Goal: Task Accomplishment & Management: Use online tool/utility

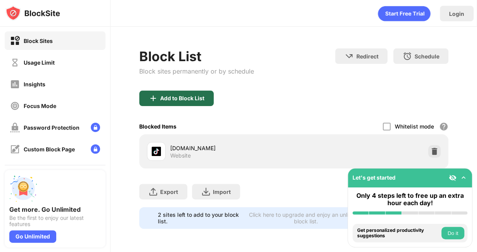
click at [183, 96] on div "Add to Block List" at bounding box center [182, 98] width 44 height 6
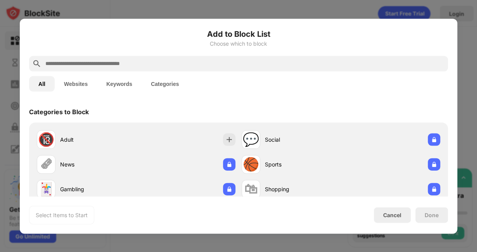
click at [193, 57] on div at bounding box center [238, 64] width 419 height 16
click at [171, 63] on input "text" at bounding box center [245, 63] width 400 height 9
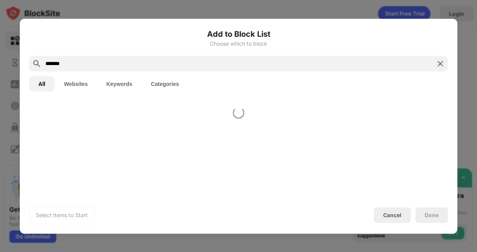
type input "*******"
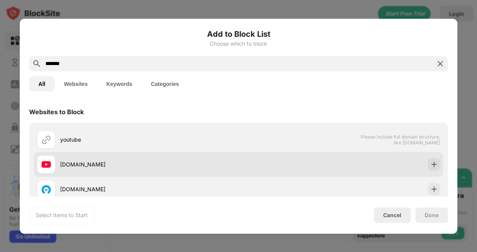
click at [78, 172] on div "youtube.com" at bounding box center [138, 164] width 202 height 19
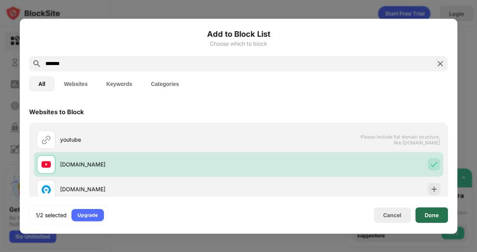
click at [420, 210] on div "Done" at bounding box center [431, 215] width 33 height 16
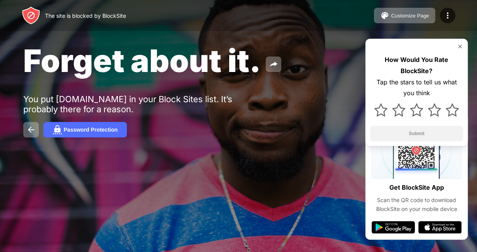
click at [242, 251] on div at bounding box center [238, 126] width 477 height 252
